Goal: Task Accomplishment & Management: Manage account settings

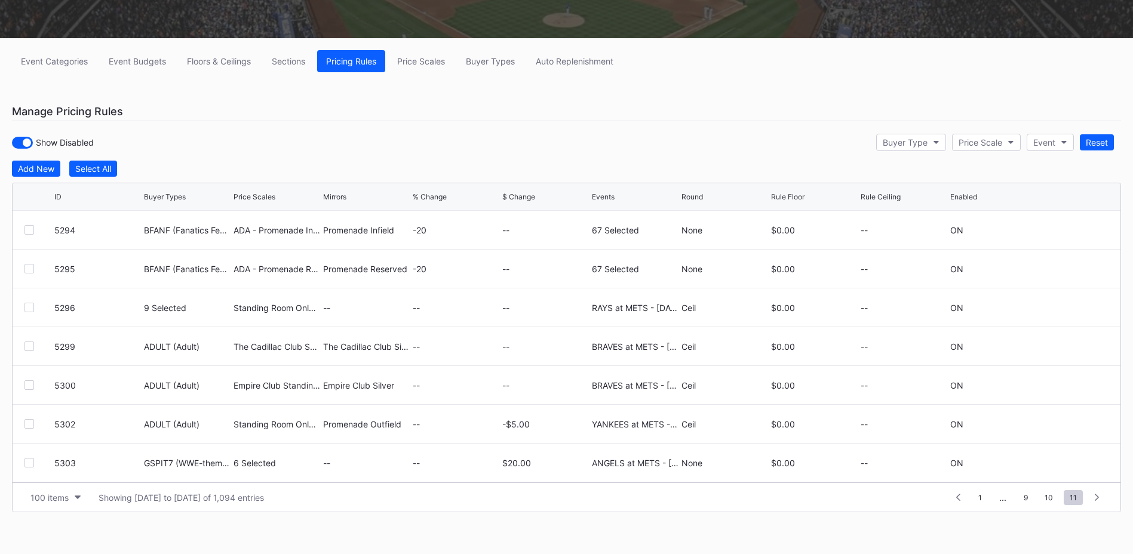
scroll to position [3379, 0]
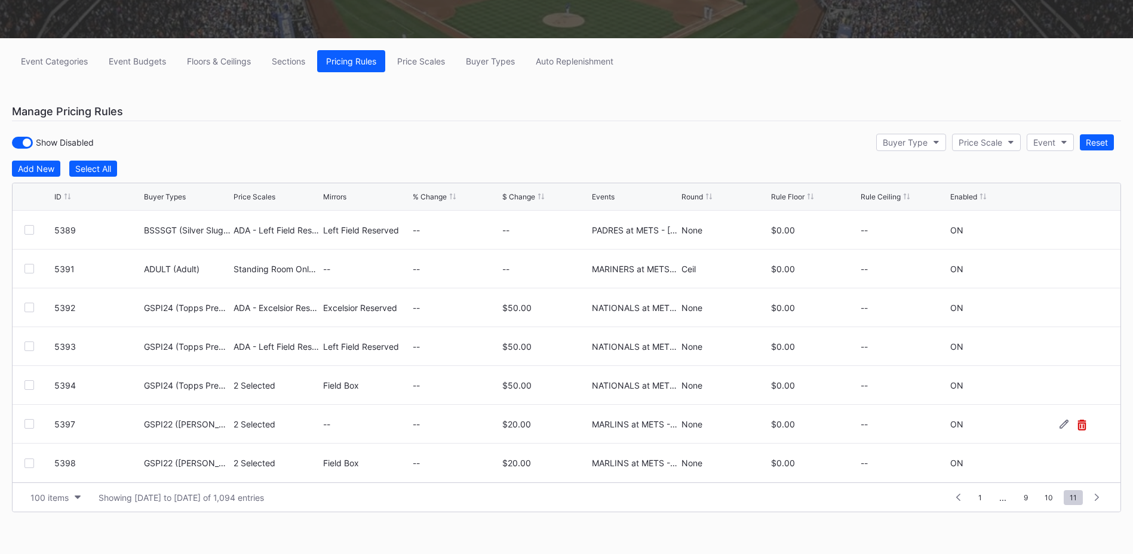
click at [1078, 425] on icon at bounding box center [1082, 425] width 8 height 11
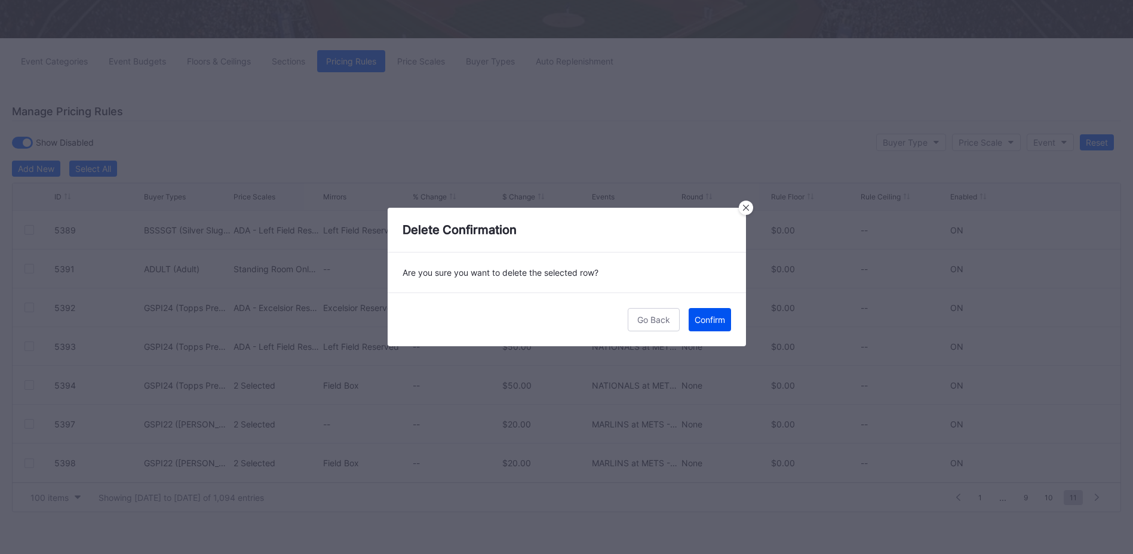
click at [708, 321] on div "Confirm" at bounding box center [710, 320] width 30 height 10
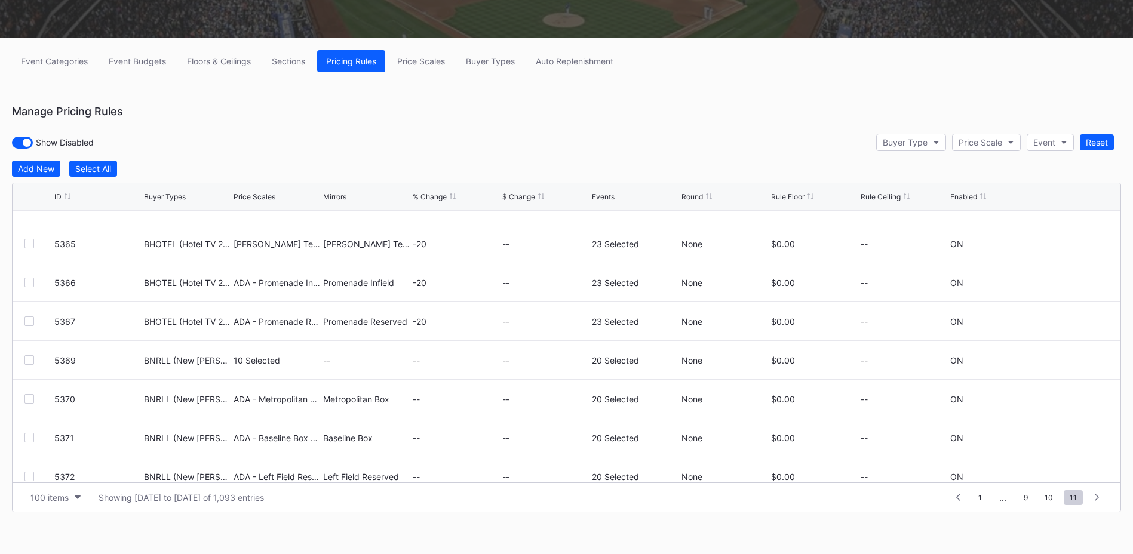
scroll to position [3340, 0]
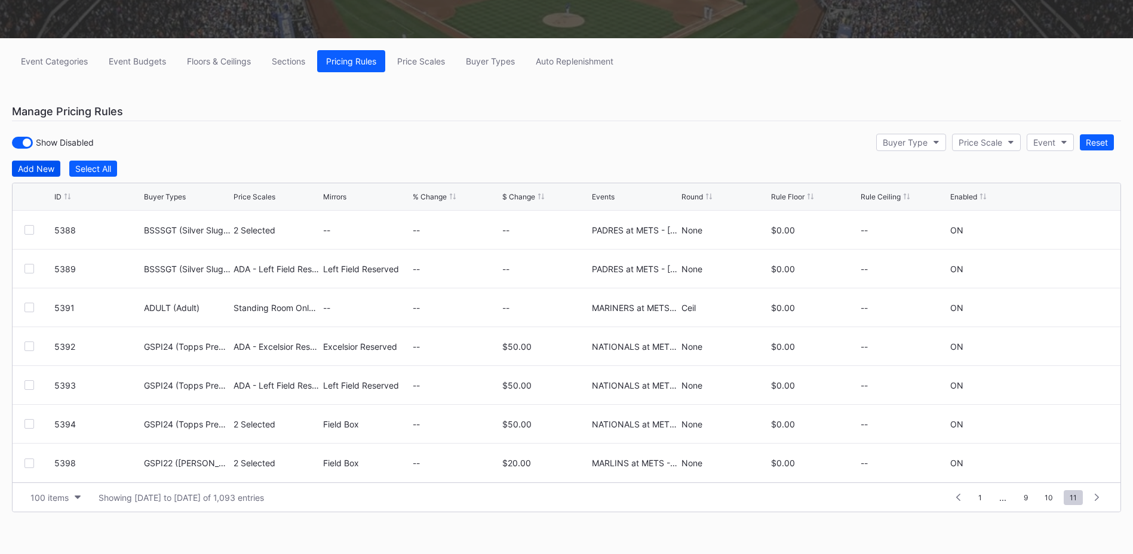
click at [34, 163] on button "Add New" at bounding box center [36, 169] width 48 height 16
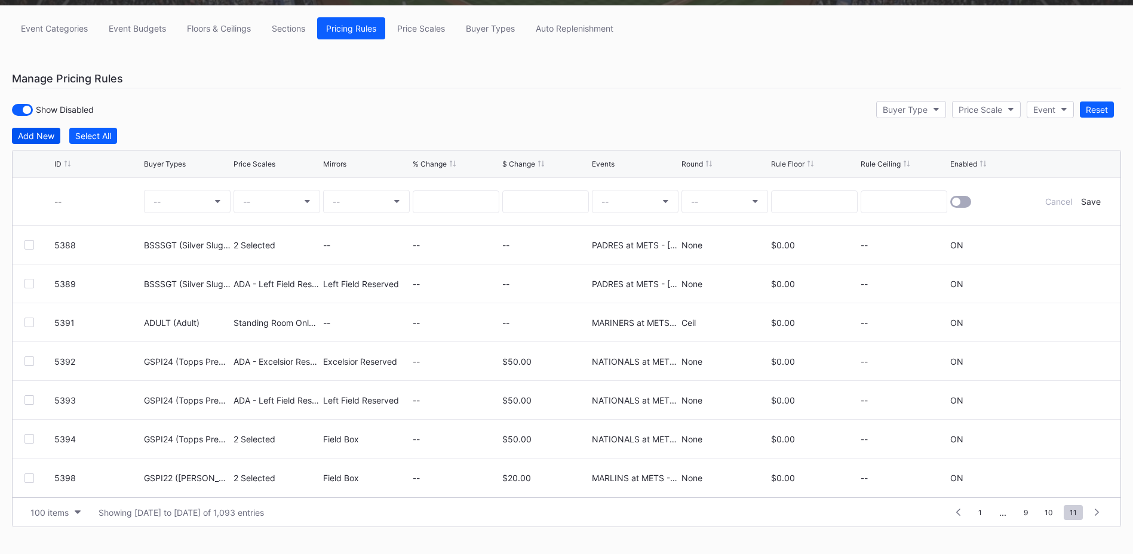
scroll to position [183, 0]
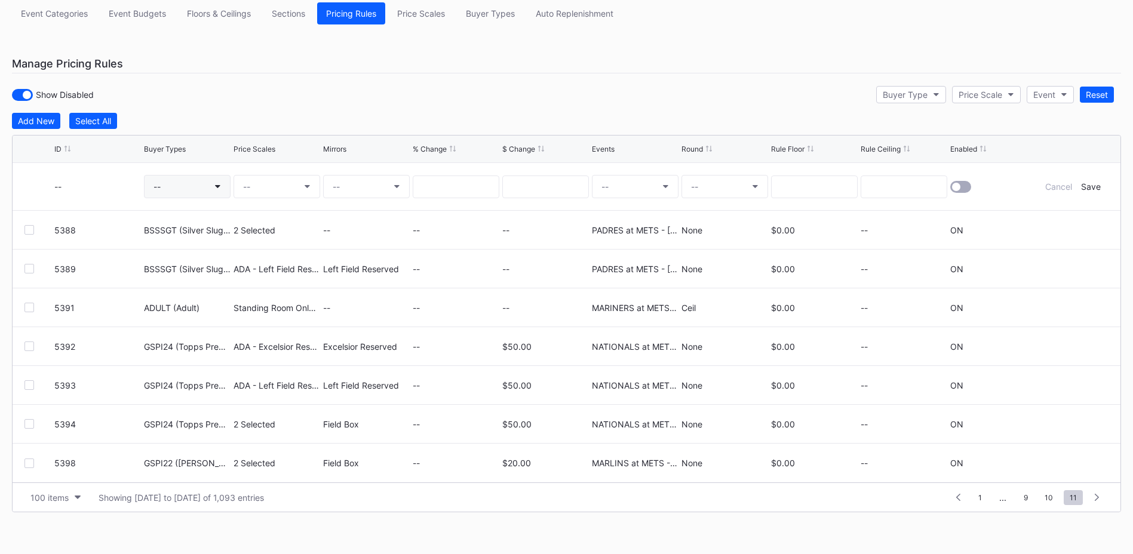
click at [176, 178] on button "--" at bounding box center [187, 186] width 87 height 23
type input "gspi22"
click at [234, 262] on div "GSPI22 ([PERSON_NAME] HR Rec TS Offer)" at bounding box center [248, 257] width 208 height 22
click at [290, 189] on button "--" at bounding box center [277, 186] width 87 height 23
click at [283, 284] on div "Field Box (5554)" at bounding box center [303, 279] width 139 height 22
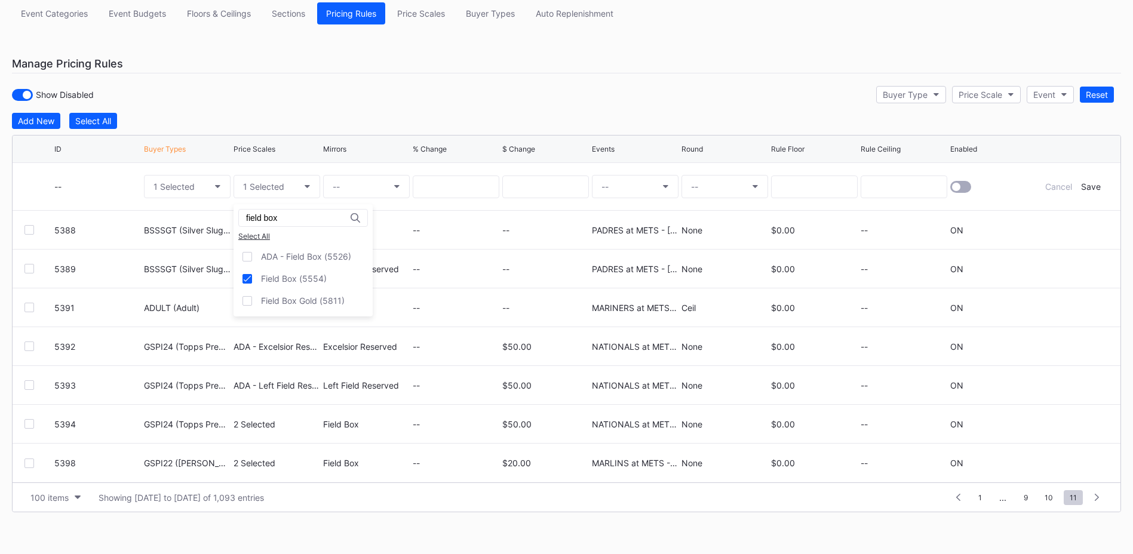
drag, startPoint x: 287, startPoint y: 220, endPoint x: 0, endPoint y: 179, distance: 290.3
click at [0, 180] on html "Mets Primary Overview Research Season Settings Mets Primary 2025 Download Seaso…" at bounding box center [566, 94] width 1133 height 554
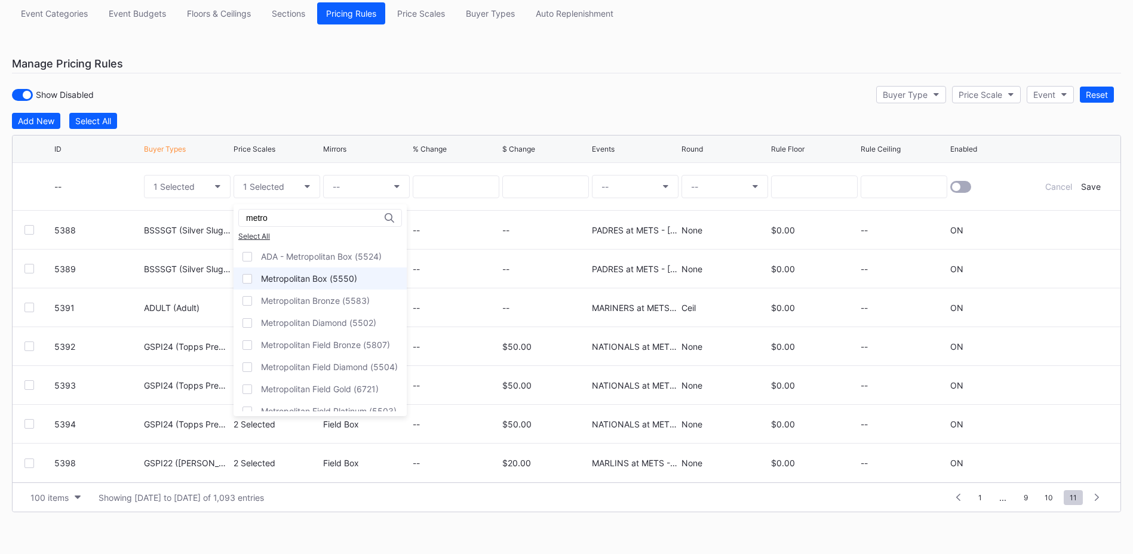
type input "metro"
click at [350, 280] on div "Metropolitan Box (5550)" at bounding box center [309, 279] width 96 height 10
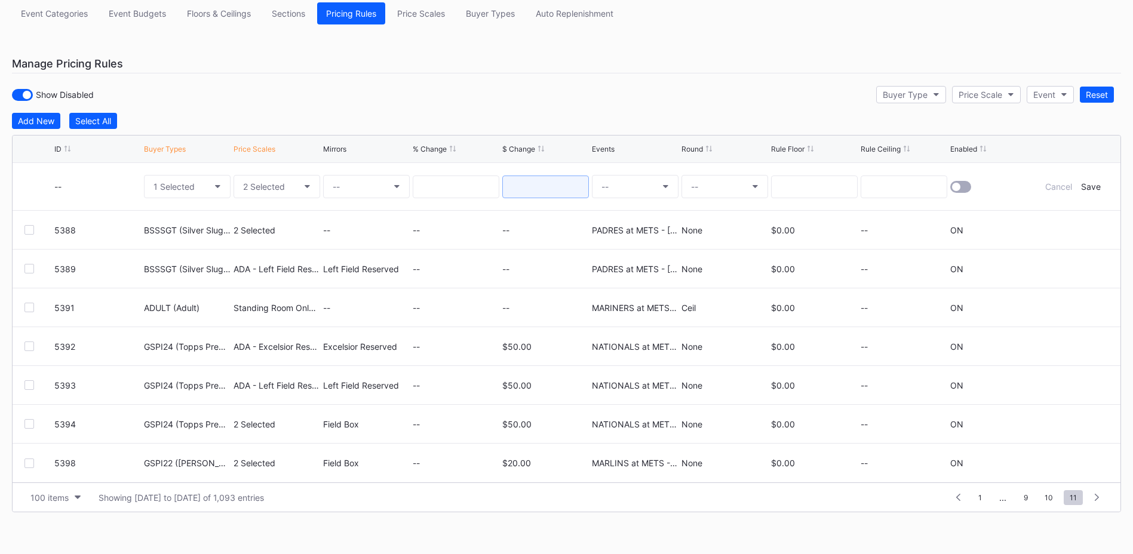
click at [555, 190] on input at bounding box center [546, 187] width 87 height 23
type input "20.00"
click at [621, 180] on button "--" at bounding box center [635, 186] width 87 height 23
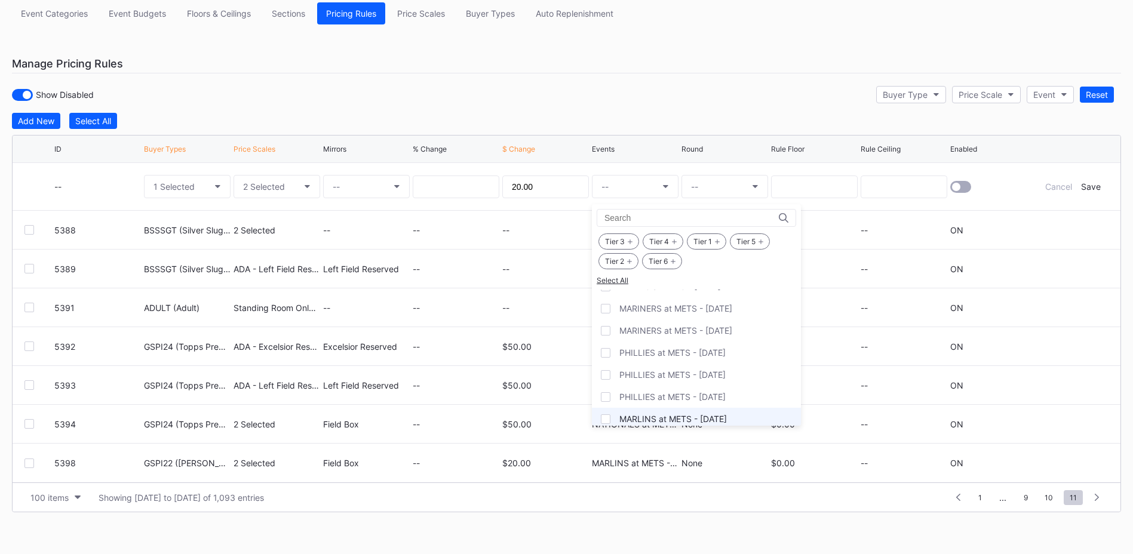
scroll to position [1434, 0]
click at [669, 367] on div "MARLINS at METS - [DATE]" at bounding box center [674, 370] width 108 height 10
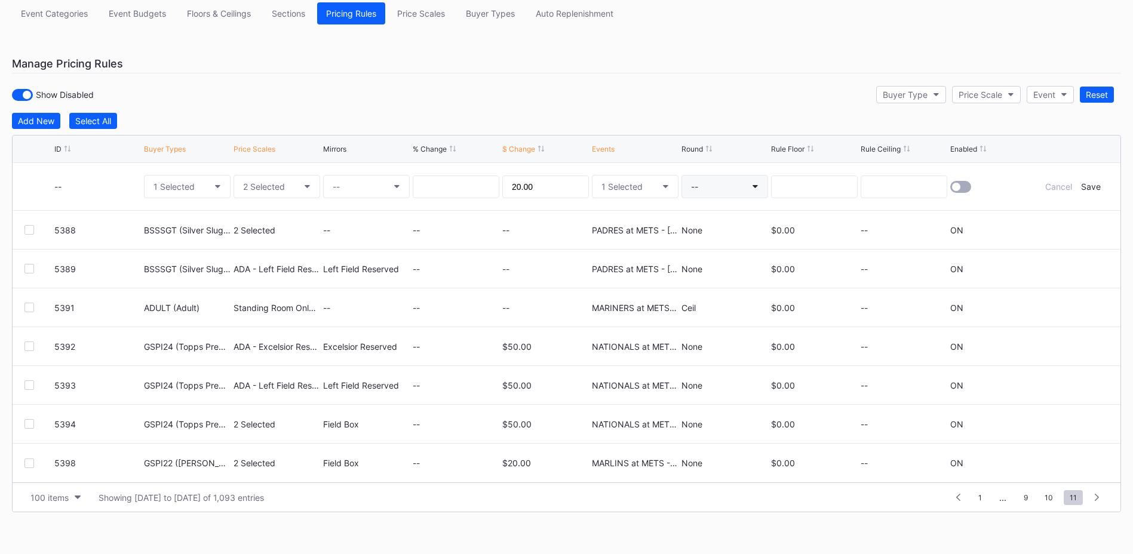
click at [719, 186] on button "--" at bounding box center [725, 186] width 87 height 23
click at [710, 217] on div "None" at bounding box center [701, 220] width 21 height 10
click at [821, 184] on input at bounding box center [814, 187] width 87 height 23
type input "0.00"
click at [957, 188] on div at bounding box center [956, 187] width 8 height 8
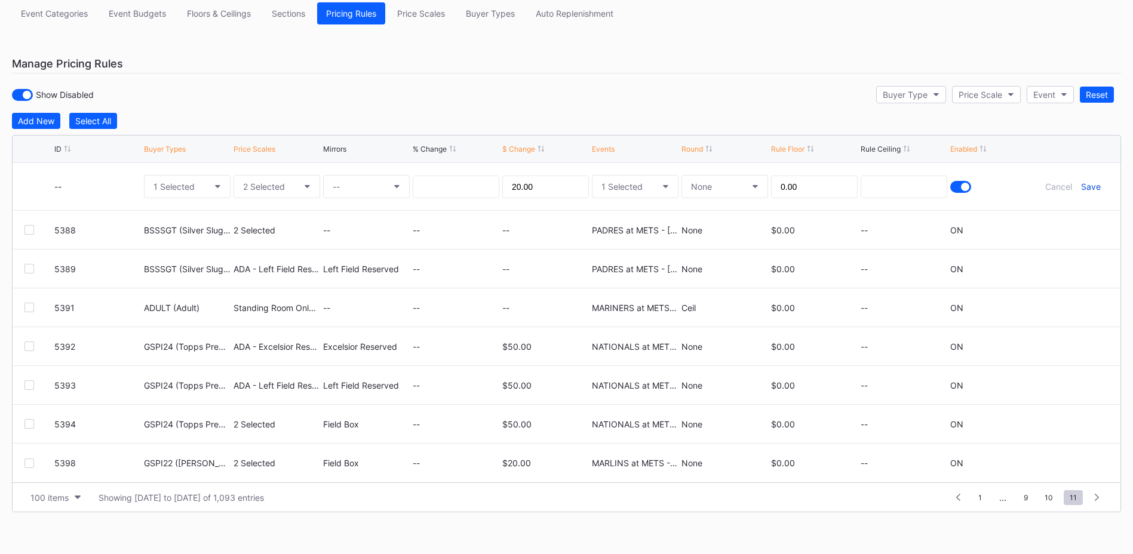
click at [1090, 188] on div "Save" at bounding box center [1091, 187] width 20 height 10
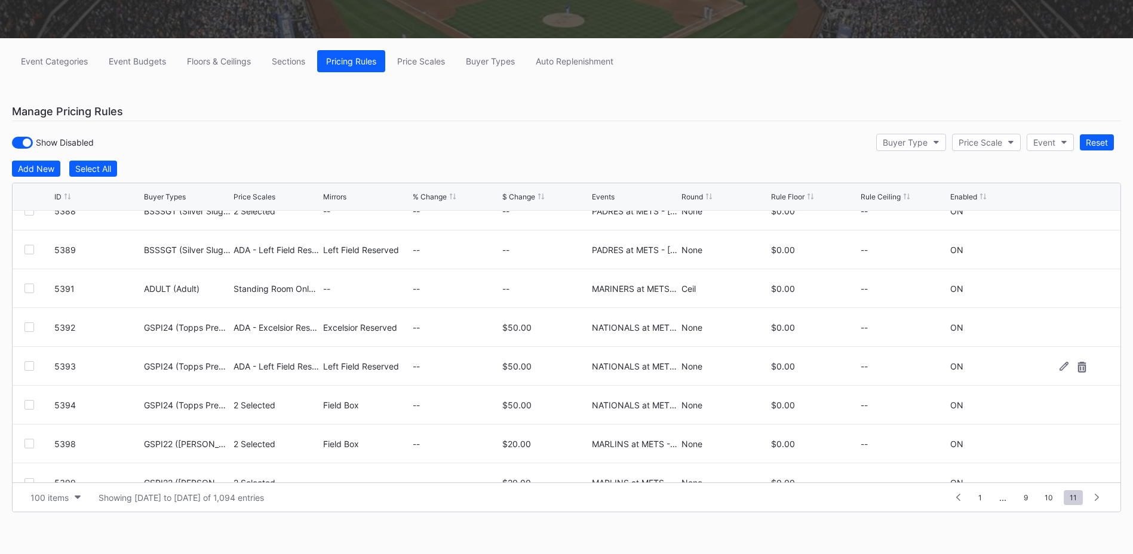
scroll to position [3379, 0]
